Goal: Task Accomplishment & Management: Manage account settings

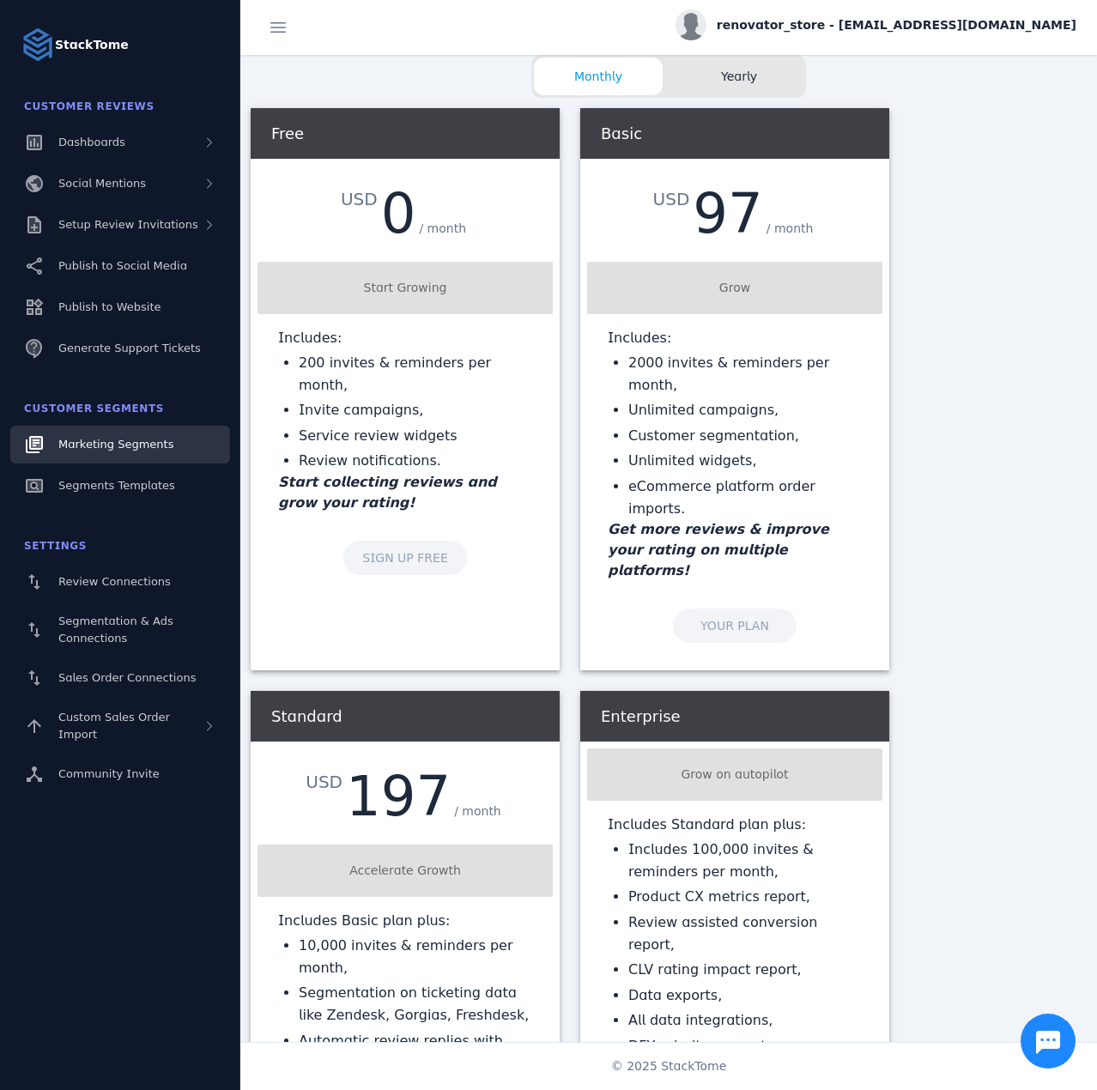
click at [118, 446] on span "Marketing Segments" at bounding box center [115, 444] width 115 height 13
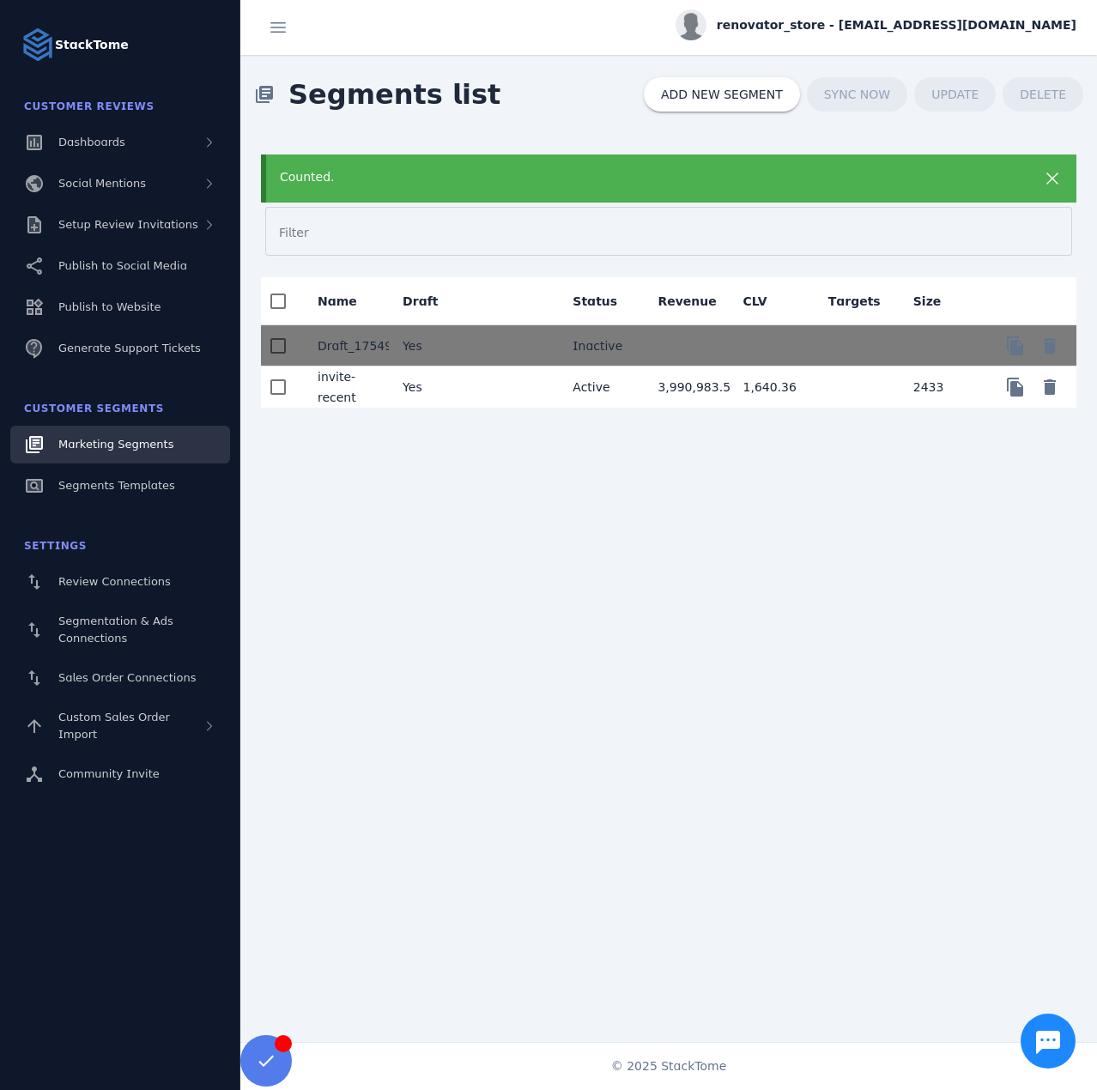
click at [467, 383] on mat-cell "Yes" at bounding box center [431, 387] width 85 height 41
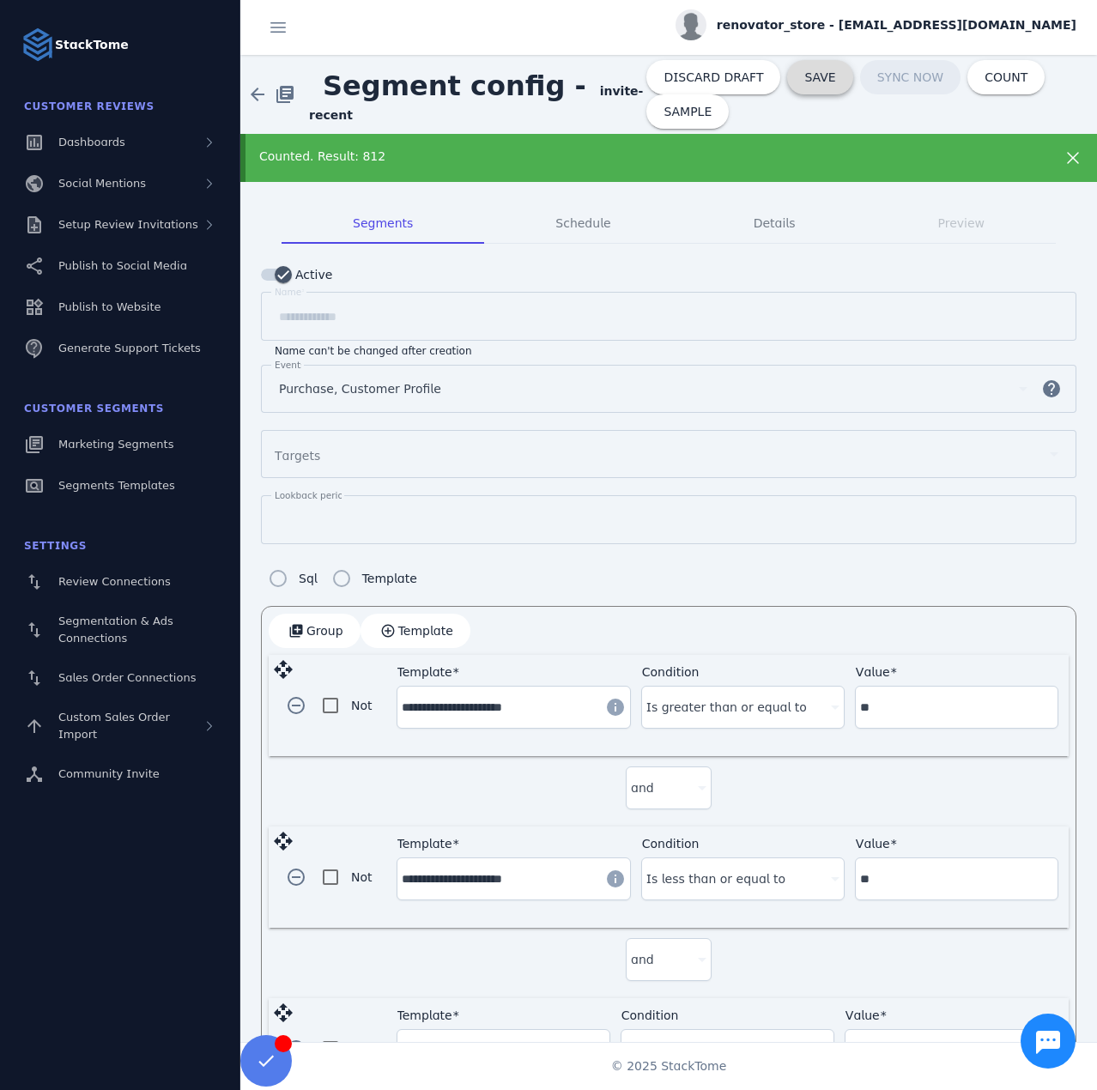
click at [804, 80] on span "SAVE" at bounding box center [819, 77] width 31 height 12
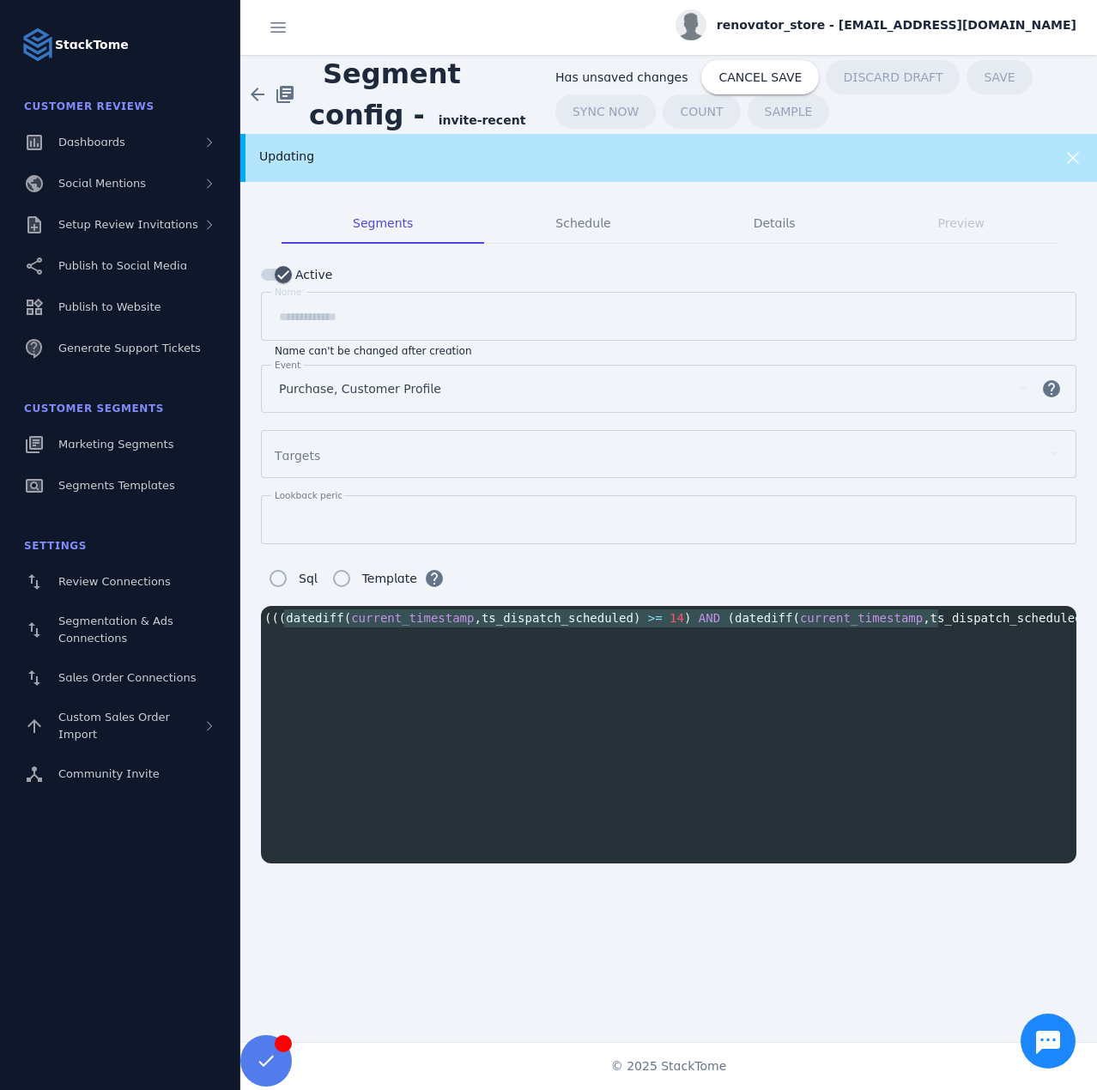
scroll to position [0, 393]
type textarea "**********"
drag, startPoint x: 287, startPoint y: 613, endPoint x: 1059, endPoint y: 619, distance: 771.8
click at [1059, 619] on span "((( datediff ( current_timestamp , ts_dispatch_scheduled ) >= 14 ) AND ( datedi…" at bounding box center [497, 618] width 1238 height 14
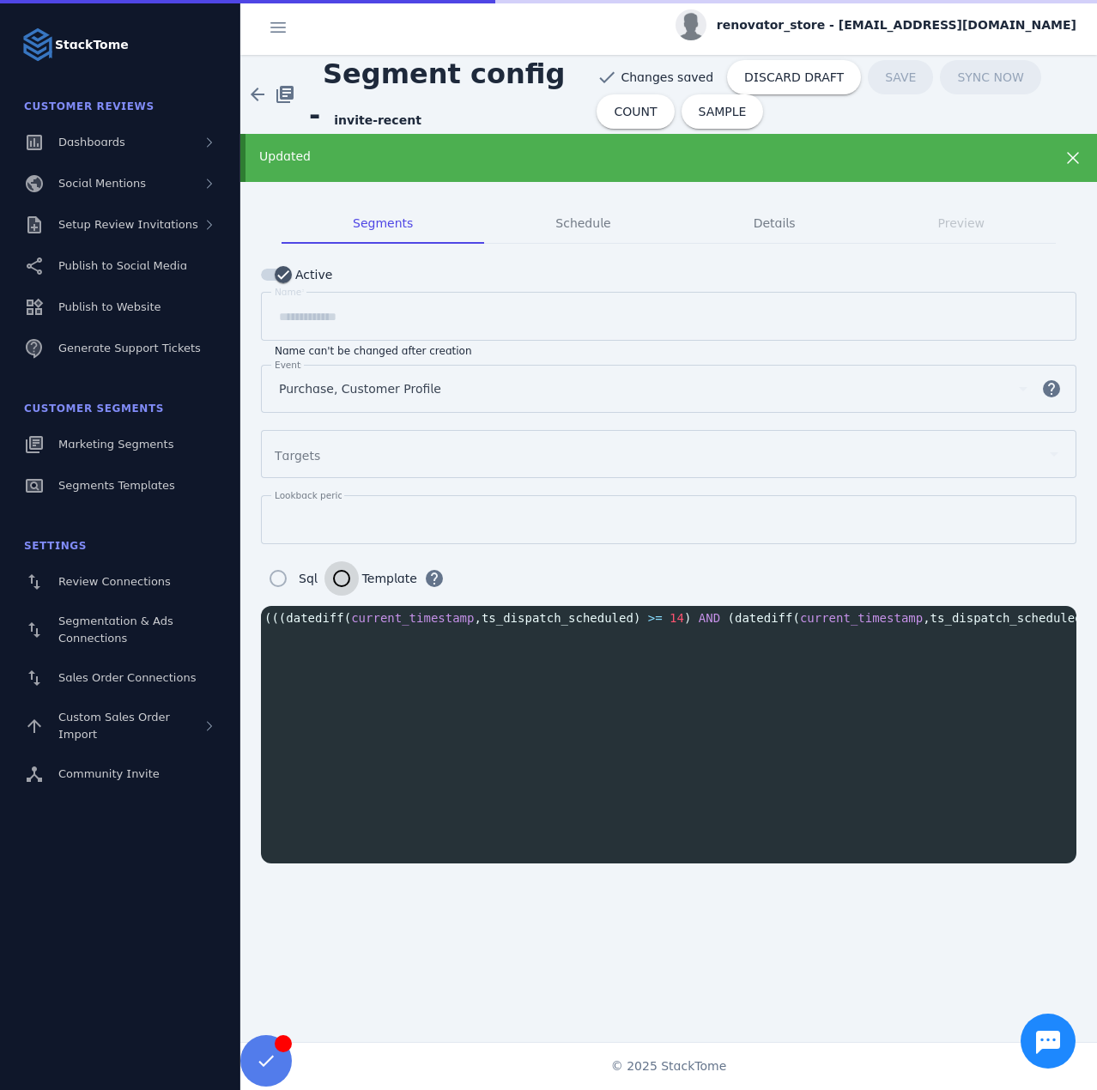
scroll to position [0, 0]
click at [783, 74] on span "DISCARD DRAFT" at bounding box center [794, 77] width 100 height 12
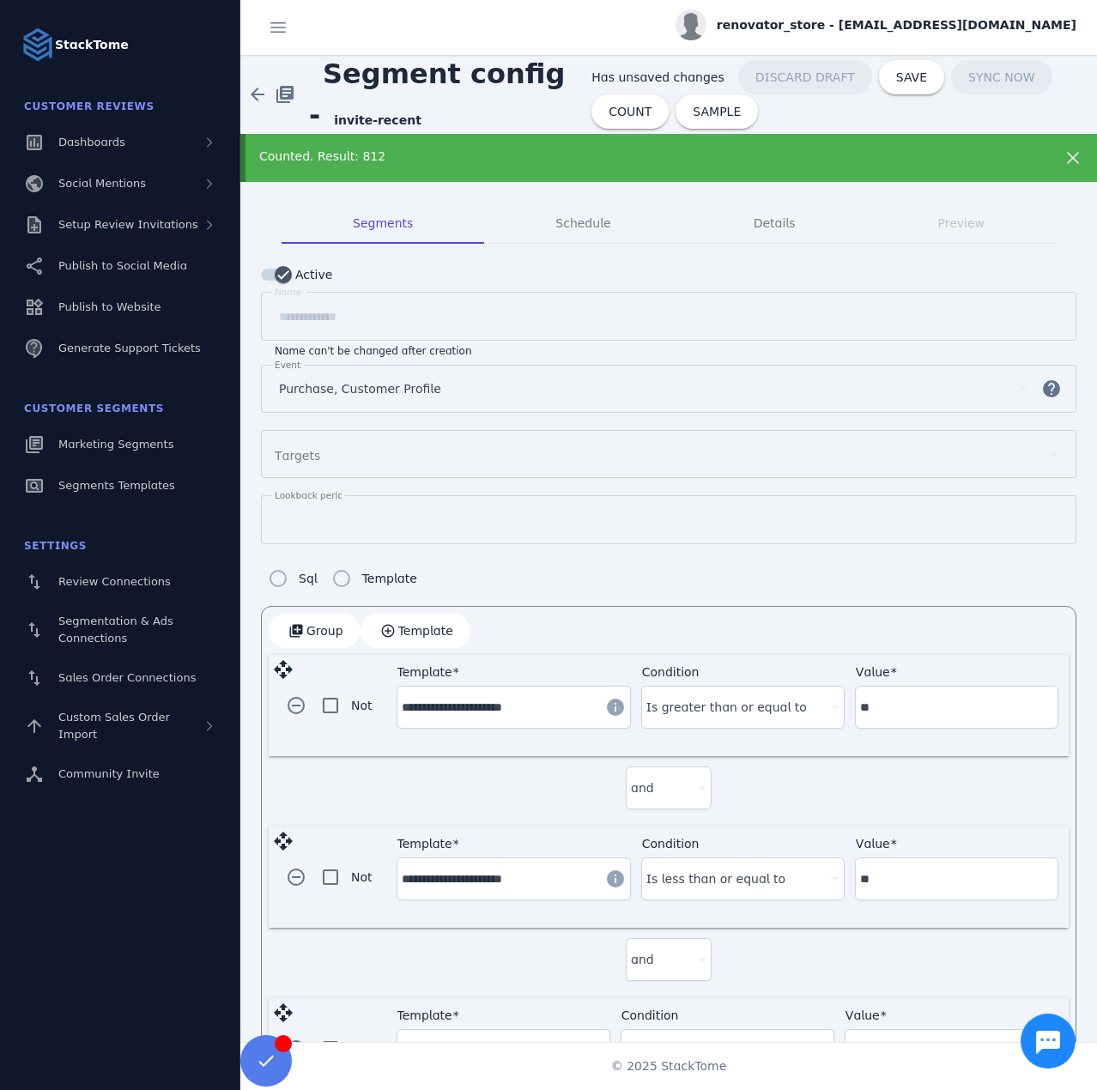
click at [415, 155] on div "Counted. Result: 812" at bounding box center [630, 157] width 742 height 18
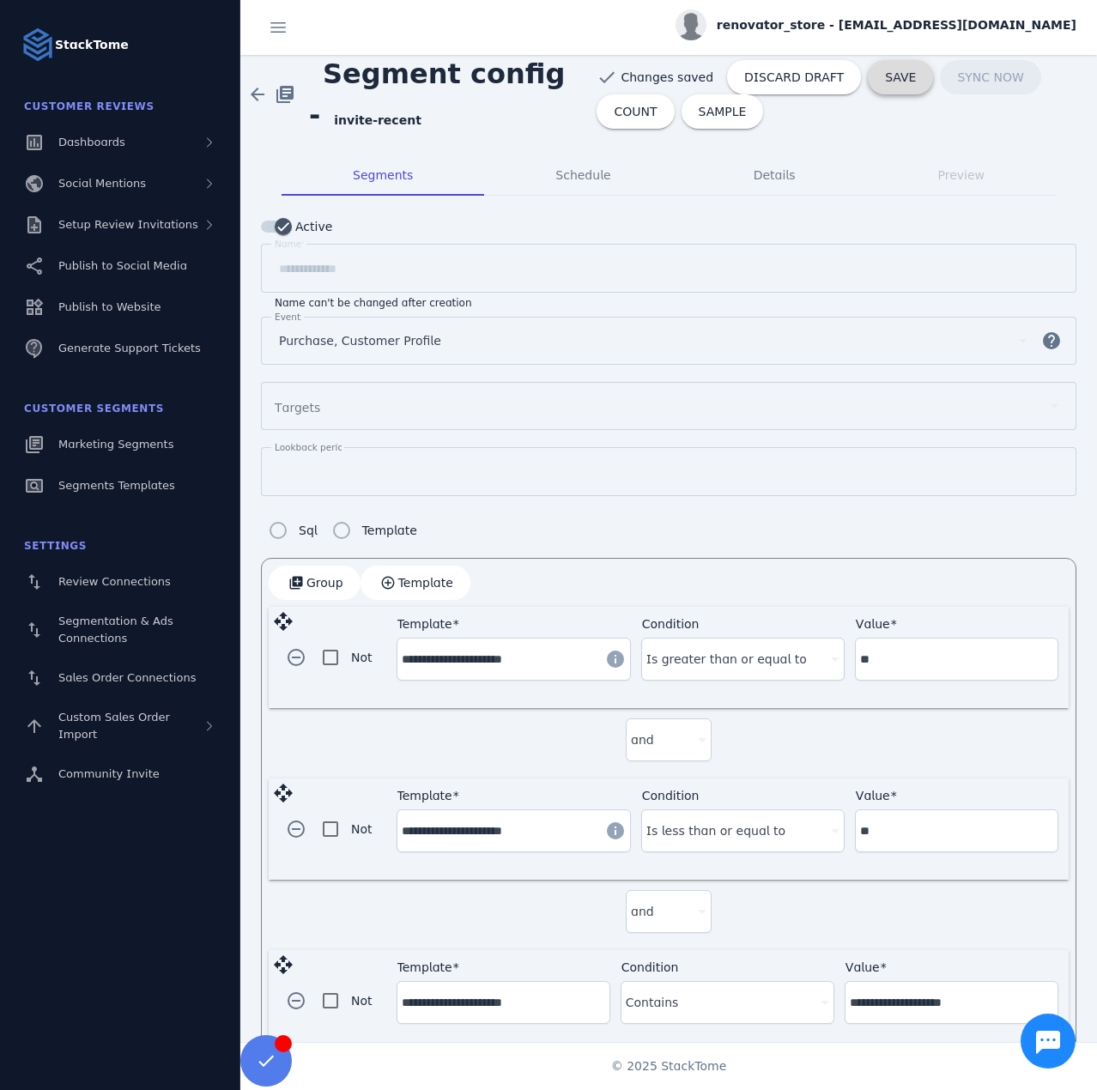
click at [868, 85] on span at bounding box center [900, 77] width 65 height 41
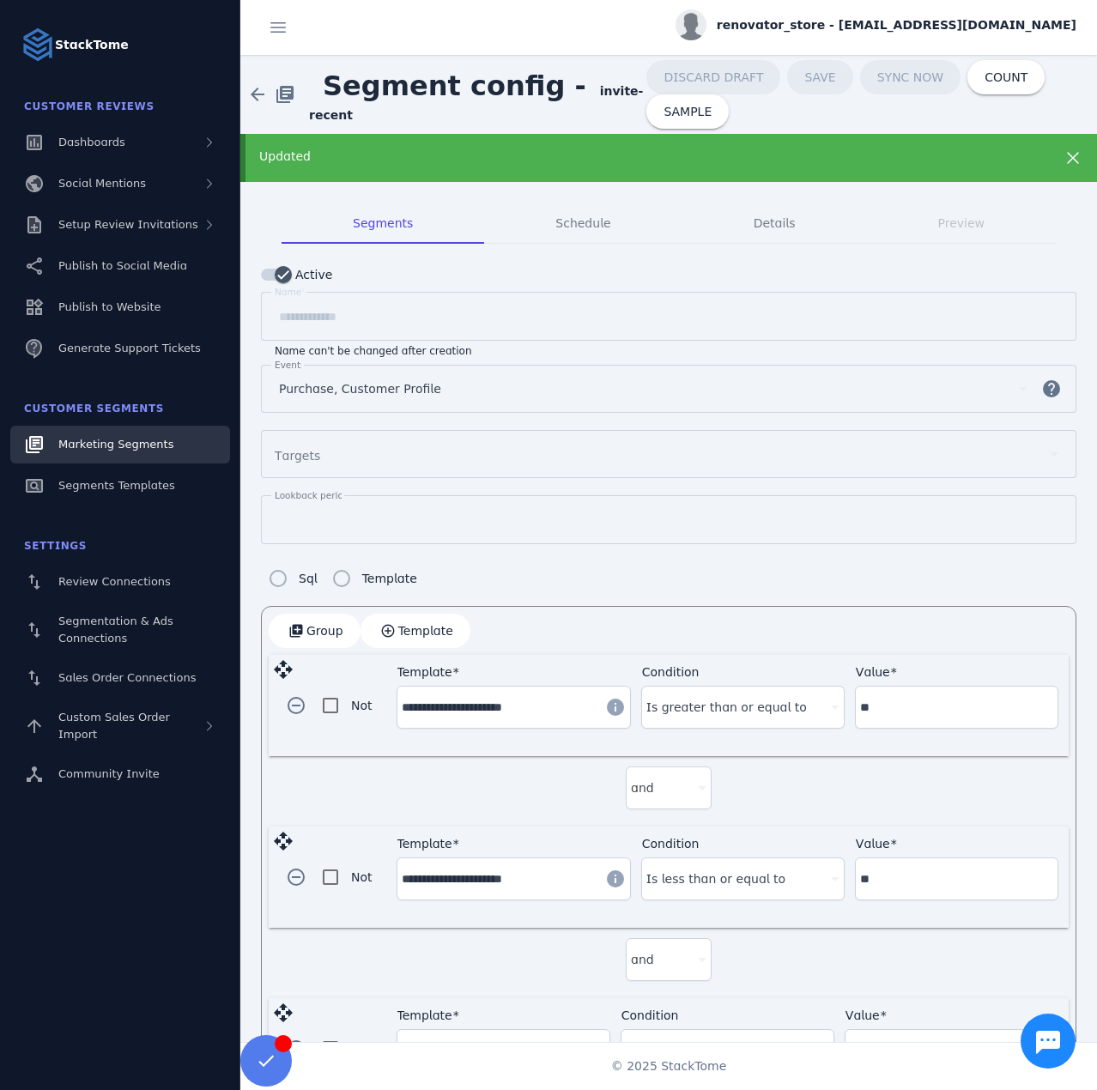
click at [111, 452] on div "Marketing Segments" at bounding box center [115, 444] width 115 height 17
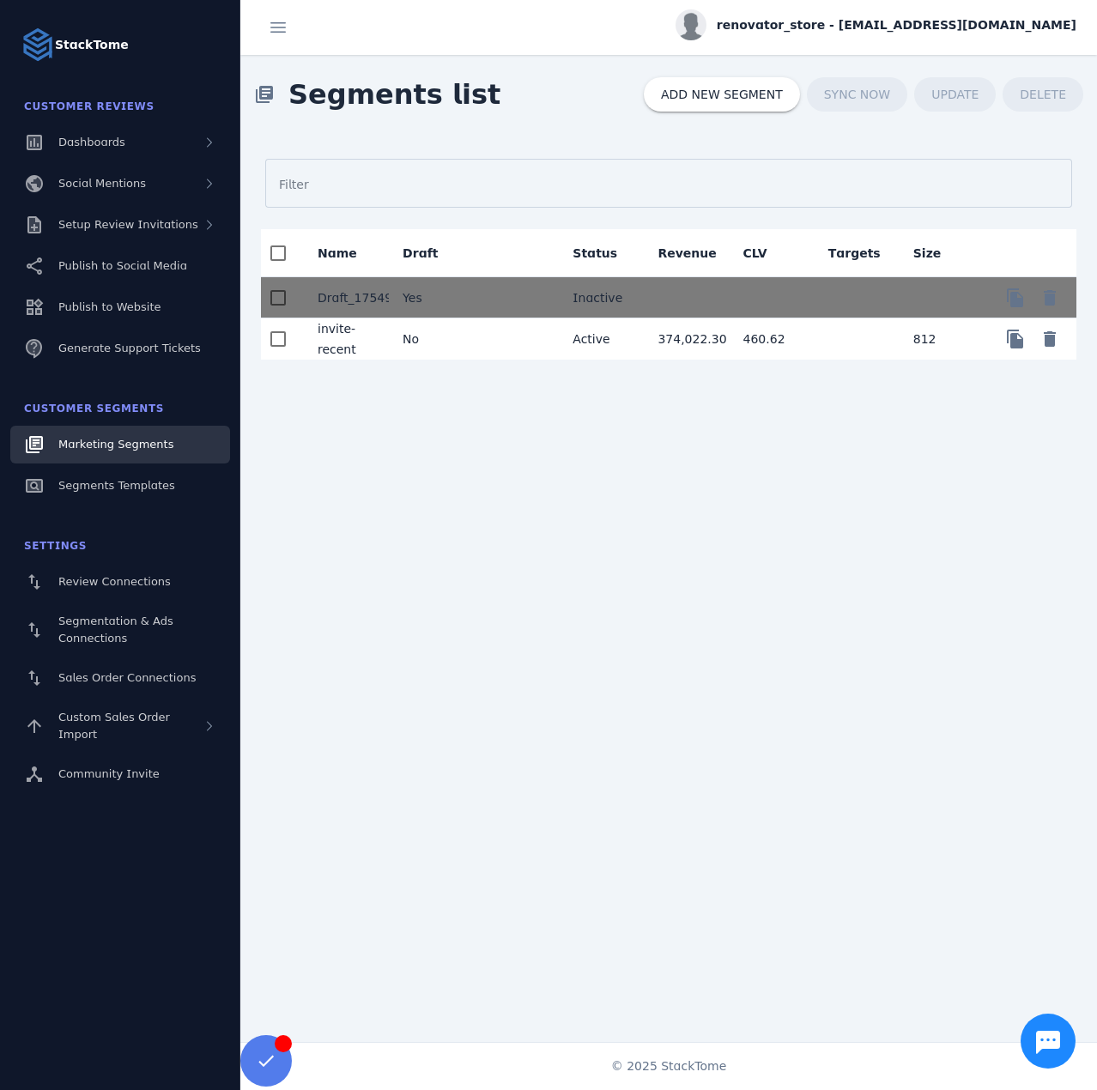
click at [446, 345] on mat-cell "No" at bounding box center [431, 339] width 85 height 41
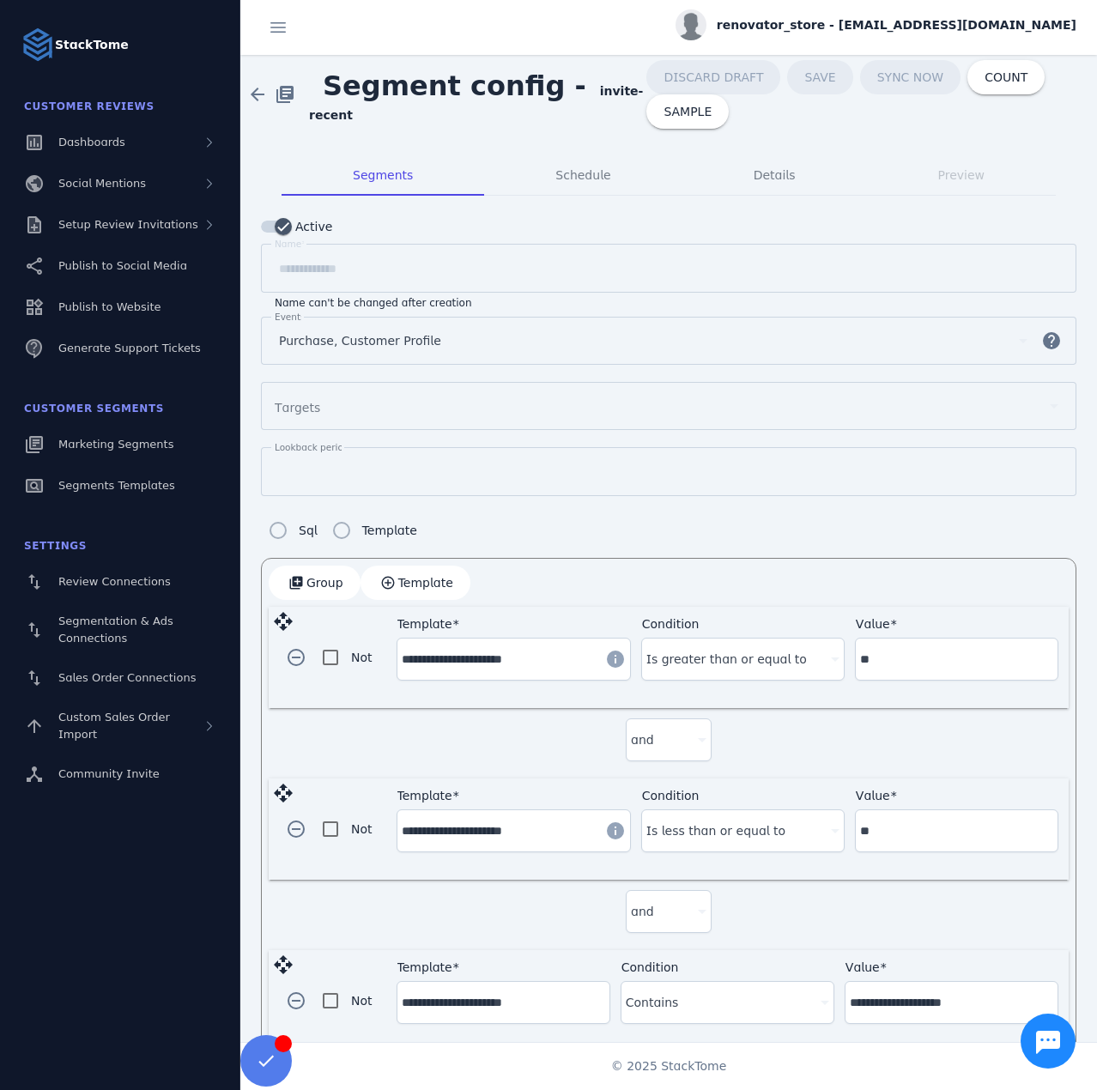
click at [895, 25] on span "renovator_store - [EMAIL_ADDRESS][DOMAIN_NAME]" at bounding box center [897, 25] width 360 height 18
click at [1000, 161] on span "Sign out" at bounding box center [1023, 165] width 50 height 21
